Goal: Navigation & Orientation: Go to known website

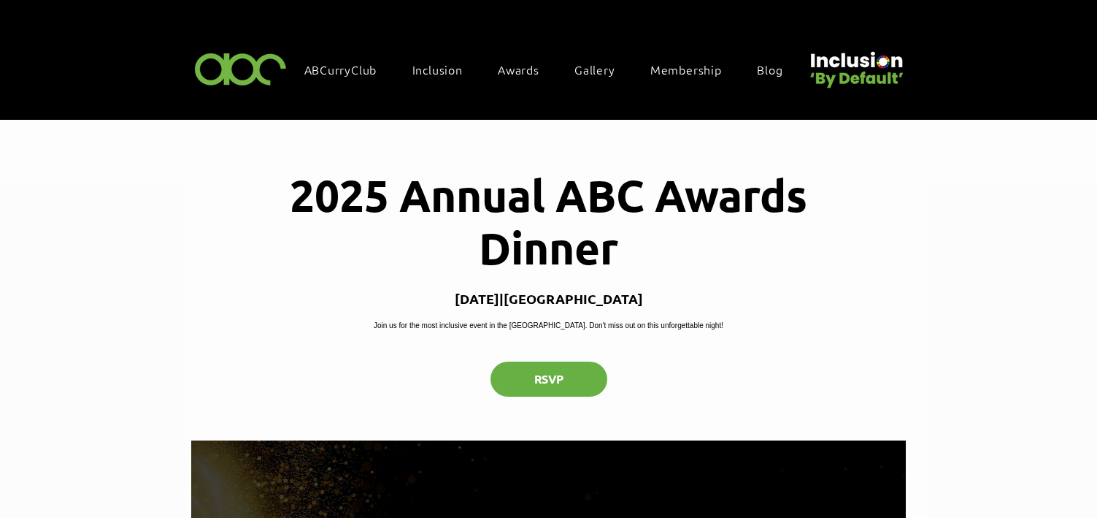
scroll to position [1262, 0]
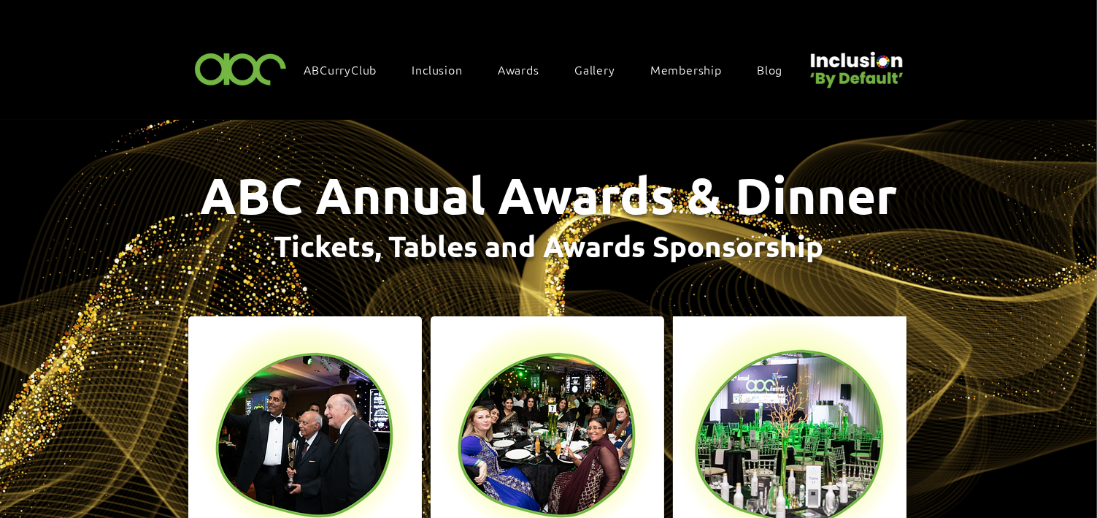
click at [242, 67] on img at bounding box center [241, 68] width 101 height 43
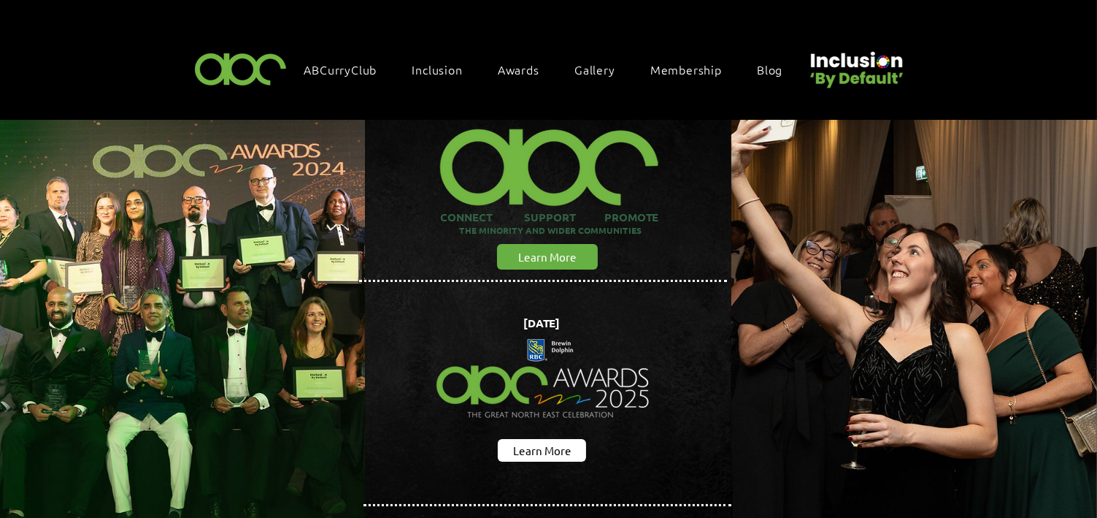
click at [745, 410] on img at bounding box center [914, 329] width 421 height 483
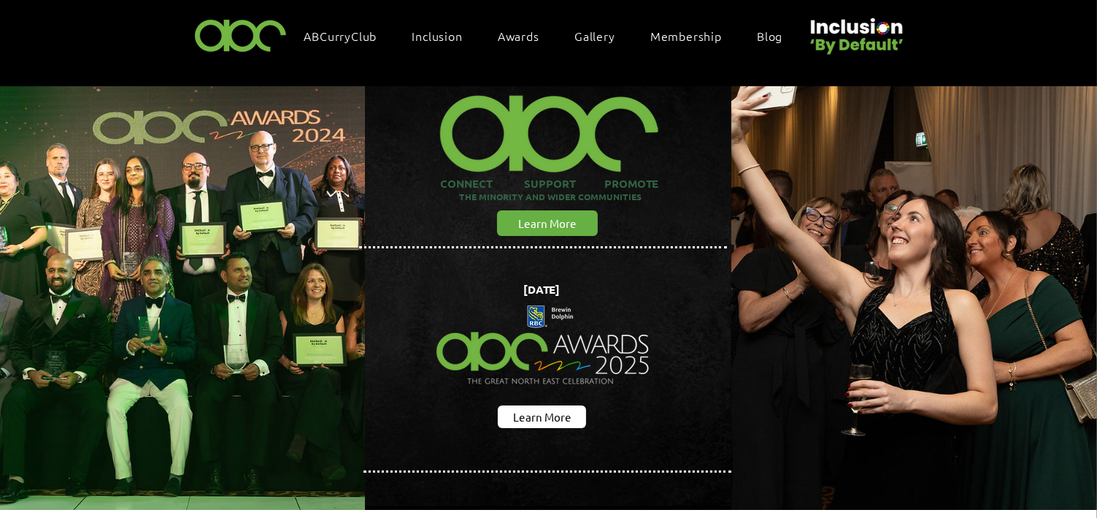
scroll to position [35, 0]
